Goal: Task Accomplishment & Management: Complete application form

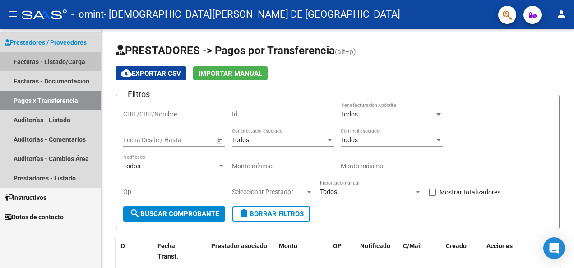
click at [65, 62] on link "Facturas - Listado/Carga" at bounding box center [50, 61] width 101 height 19
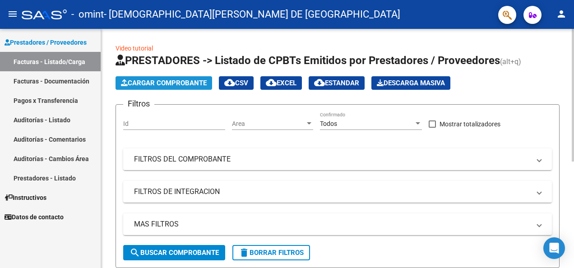
click at [177, 79] on span "Cargar Comprobante" at bounding box center [164, 83] width 86 height 8
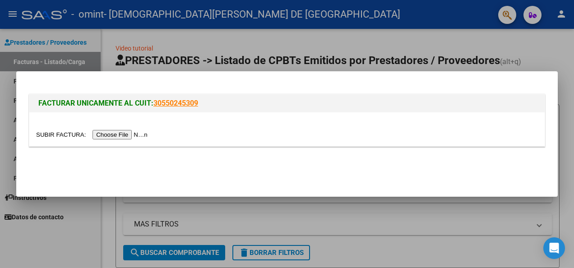
click at [106, 133] on input "file" at bounding box center [93, 134] width 114 height 9
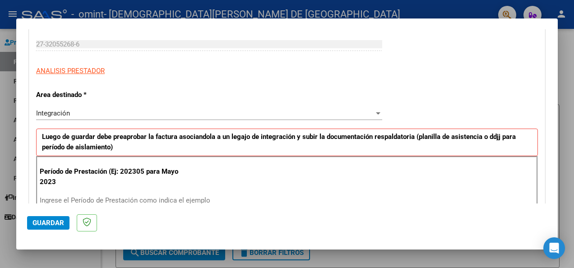
scroll to position [180, 0]
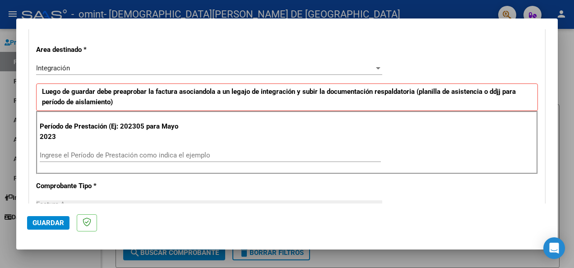
click at [83, 155] on input "Ingrese el Período de Prestación como indica el ejemplo" at bounding box center [210, 155] width 341 height 8
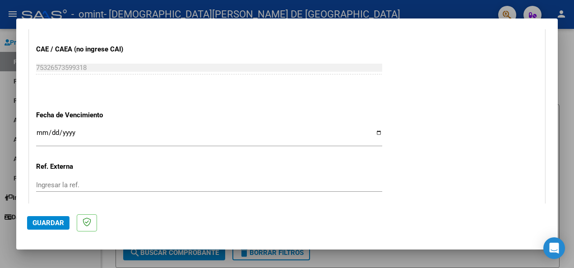
scroll to position [586, 0]
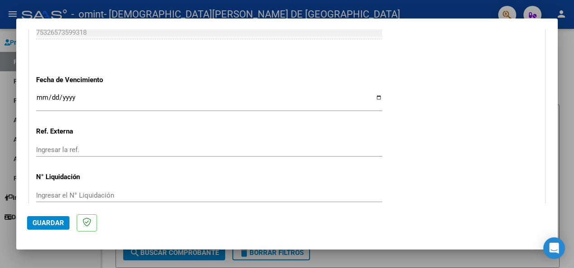
type input "202507"
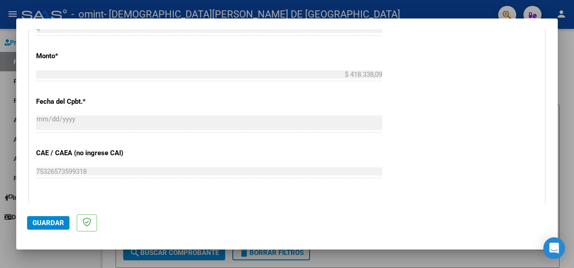
scroll to position [538, 0]
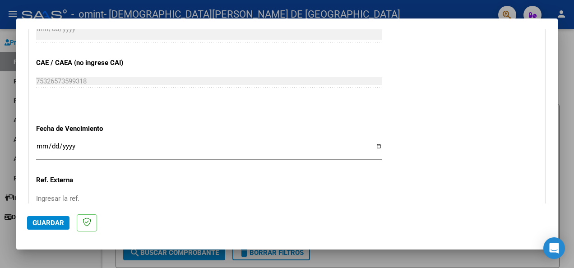
click at [45, 143] on input "Ingresar la fecha" at bounding box center [209, 150] width 346 height 14
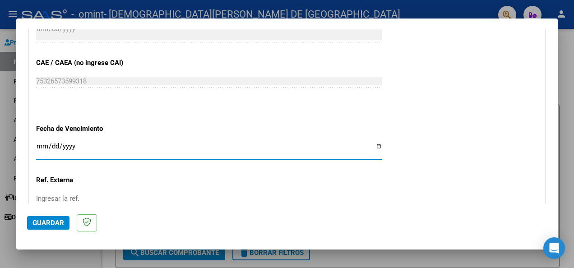
click at [373, 143] on input "Ingresar la fecha" at bounding box center [209, 150] width 346 height 14
type input "[DATE]"
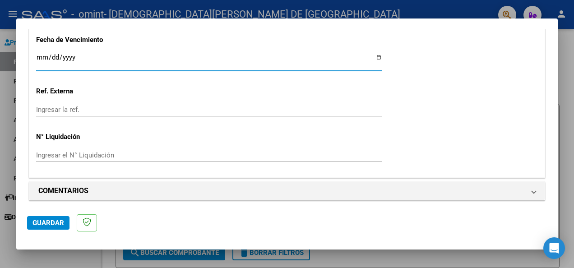
scroll to position [628, 0]
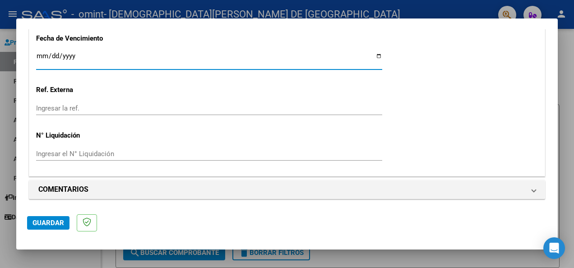
click at [52, 220] on span "Guardar" at bounding box center [48, 223] width 32 height 8
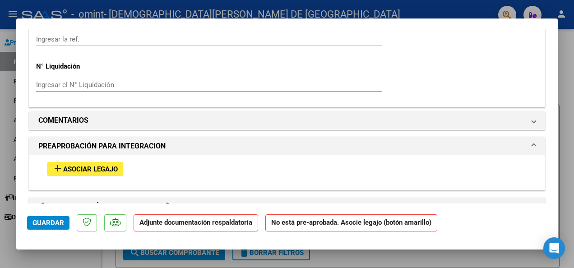
scroll to position [722, 0]
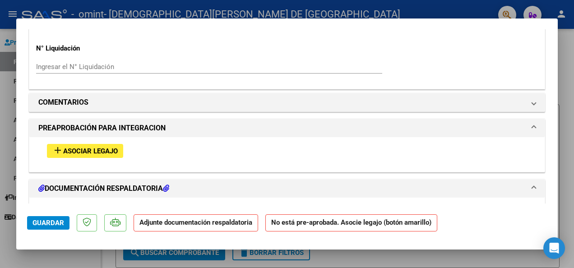
click at [107, 150] on span "Asociar Legajo" at bounding box center [90, 151] width 55 height 8
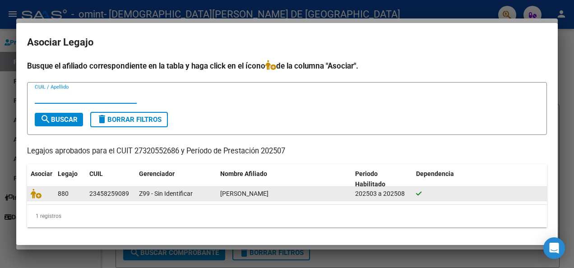
click at [402, 194] on div "202503 a 202508" at bounding box center [382, 194] width 54 height 10
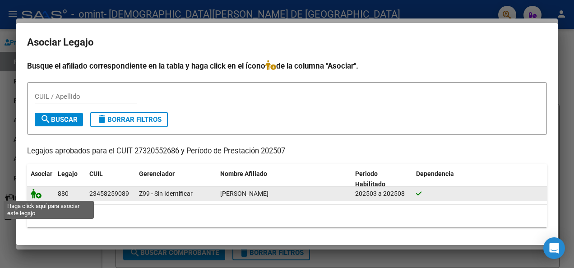
click at [38, 193] on icon at bounding box center [36, 194] width 11 height 10
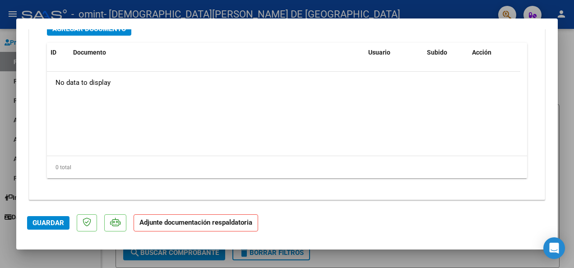
scroll to position [1000, 0]
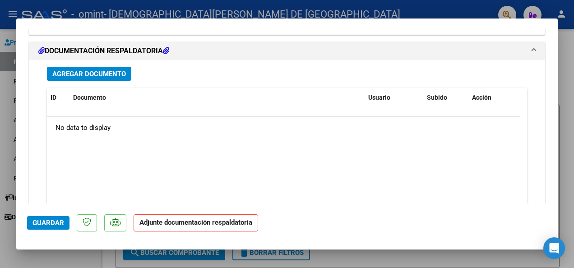
click at [111, 72] on span "Agregar Documento" at bounding box center [89, 74] width 74 height 8
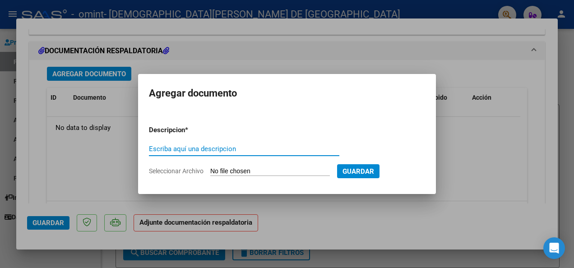
click at [226, 171] on input "Seleccionar Archivo" at bounding box center [270, 171] width 120 height 9
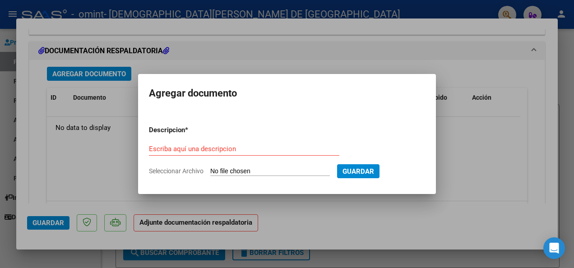
type input "C:\fakepath\Omint Planilla de Asistencia Julio.pdf"
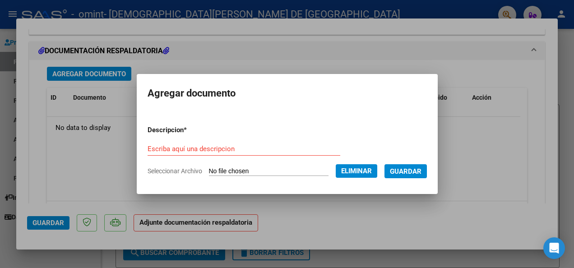
click at [227, 141] on form "Descripcion * Escriba aquí una descripcion Seleccionar Archivo Eliminar Guardar" at bounding box center [287, 150] width 279 height 65
click at [231, 146] on input "Escriba aquí una descripcion" at bounding box center [244, 149] width 193 height 8
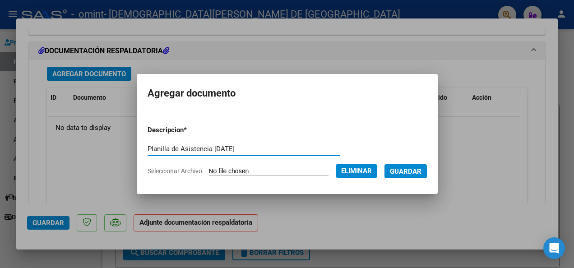
type input "Planilla de Asistencia [DATE]"
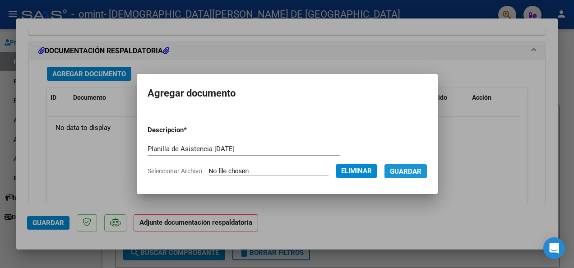
click at [413, 167] on span "Guardar" at bounding box center [406, 171] width 32 height 8
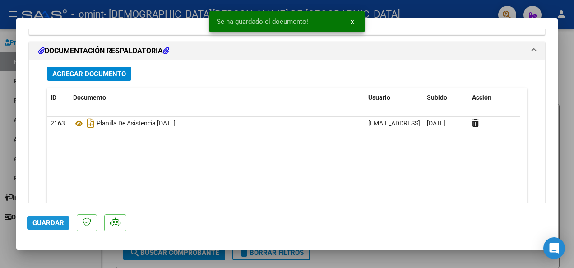
click at [44, 221] on span "Guardar" at bounding box center [48, 223] width 32 height 8
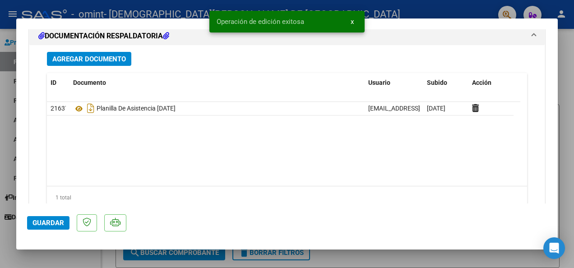
scroll to position [1045, 0]
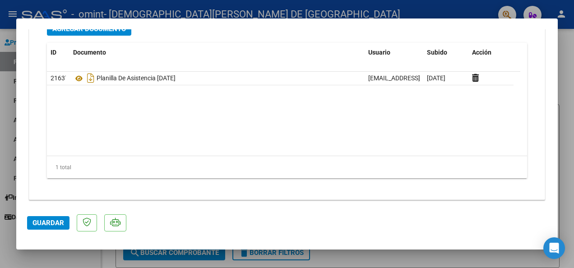
click at [34, 222] on span "Guardar" at bounding box center [48, 223] width 32 height 8
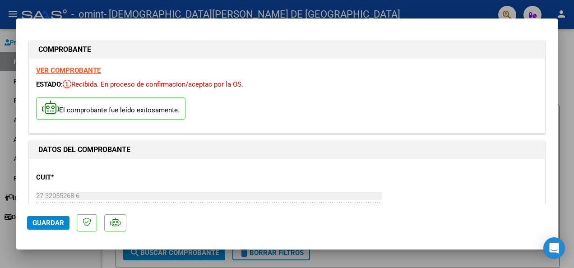
scroll to position [0, 0]
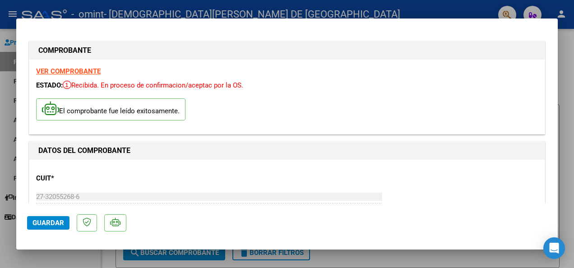
click at [565, 66] on div at bounding box center [287, 134] width 574 height 268
type input "$ 0,00"
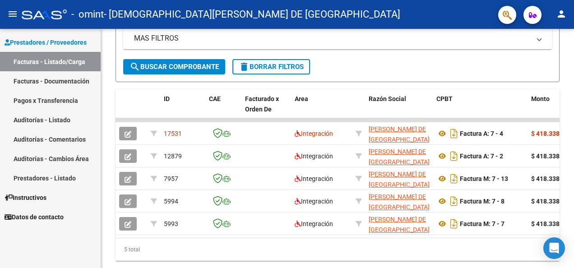
scroll to position [169, 0]
